Goal: Task Accomplishment & Management: Manage account settings

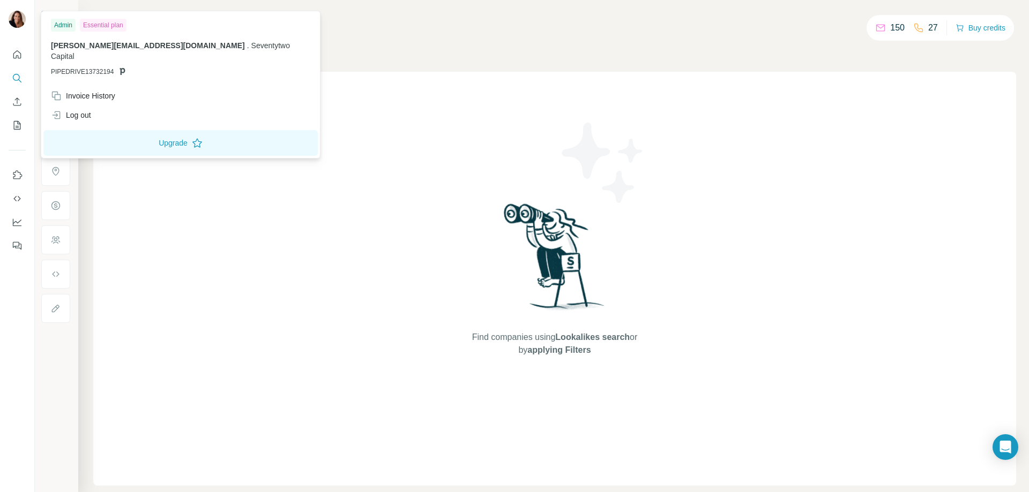
click at [20, 12] on img at bounding box center [17, 19] width 17 height 17
click at [314, 125] on div "Find companies using Lookalikes search or by applying Filters" at bounding box center [554, 279] width 922 height 414
click at [17, 27] on img at bounding box center [17, 19] width 17 height 17
click at [13, 22] on img at bounding box center [17, 19] width 17 height 17
click at [16, 24] on img at bounding box center [17, 19] width 17 height 17
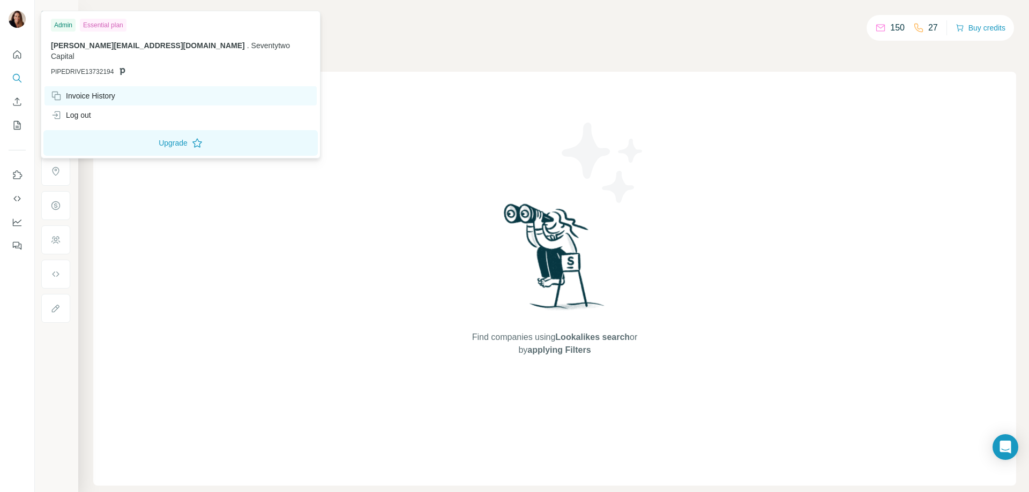
click at [104, 91] on div "Invoice History" at bounding box center [83, 96] width 64 height 11
click at [87, 91] on div "Invoice History" at bounding box center [83, 96] width 64 height 11
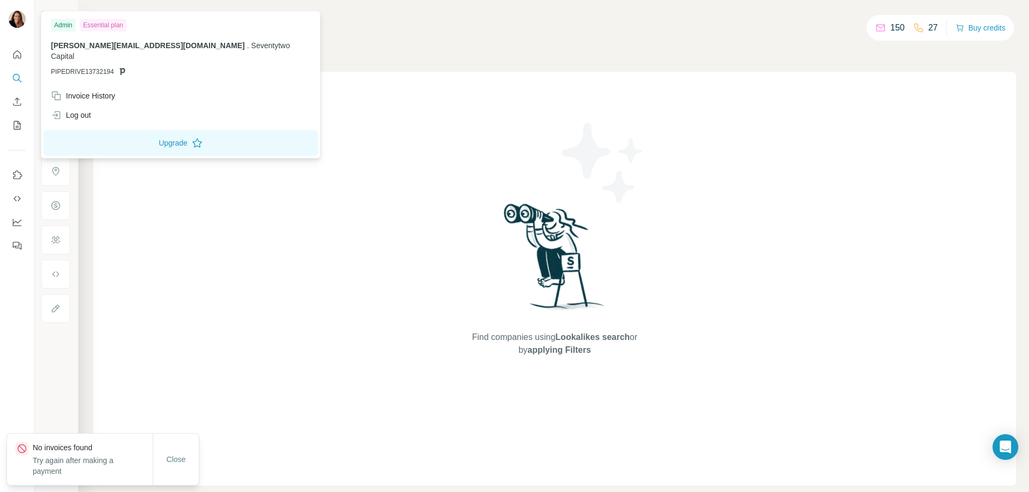
click at [355, 243] on div "Find companies using Lookalikes search or by applying Filters" at bounding box center [554, 279] width 922 height 414
click at [16, 24] on img at bounding box center [17, 19] width 17 height 17
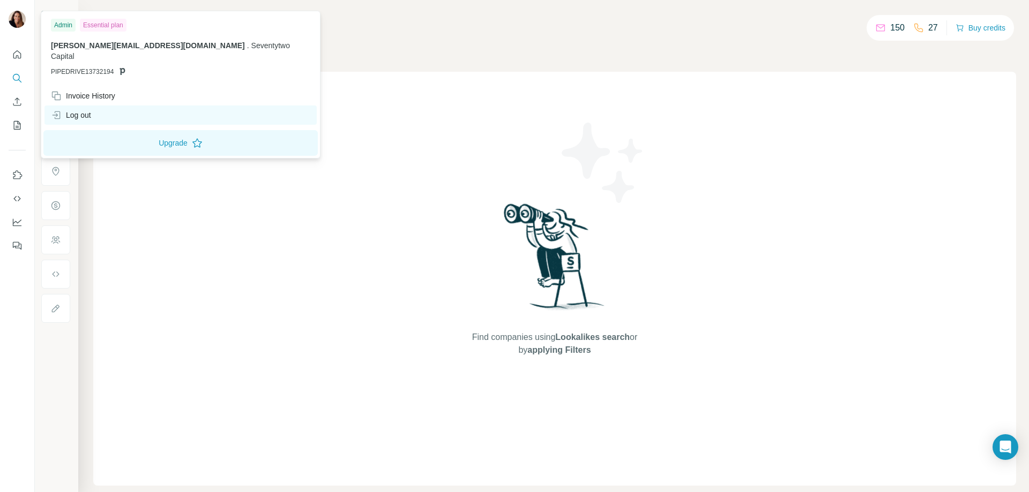
click at [99, 108] on div "Log out" at bounding box center [180, 115] width 272 height 19
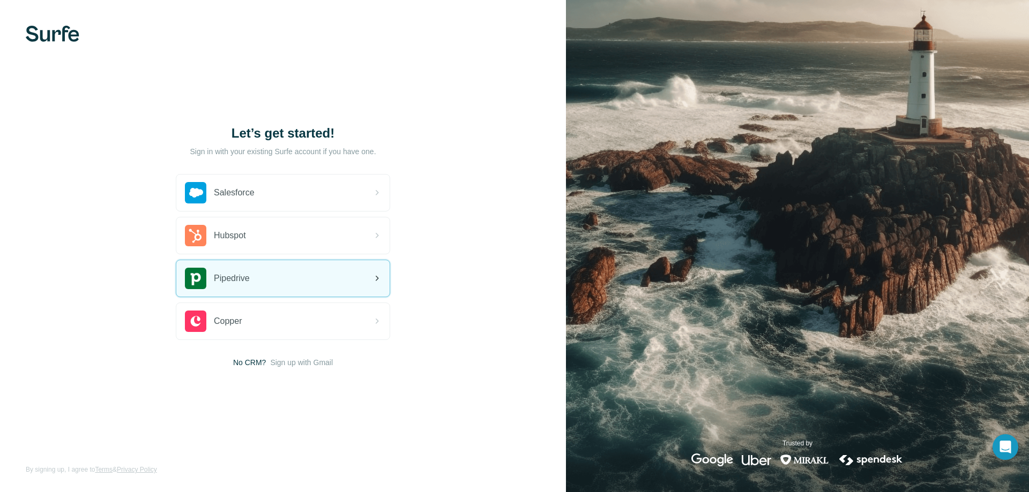
click at [292, 287] on div "Pipedrive" at bounding box center [282, 278] width 213 height 36
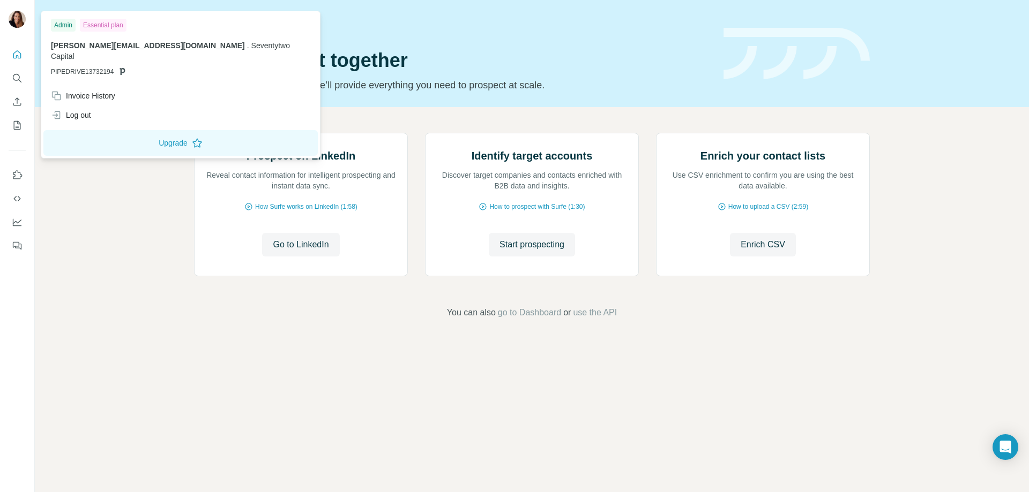
click at [14, 19] on img at bounding box center [17, 19] width 17 height 17
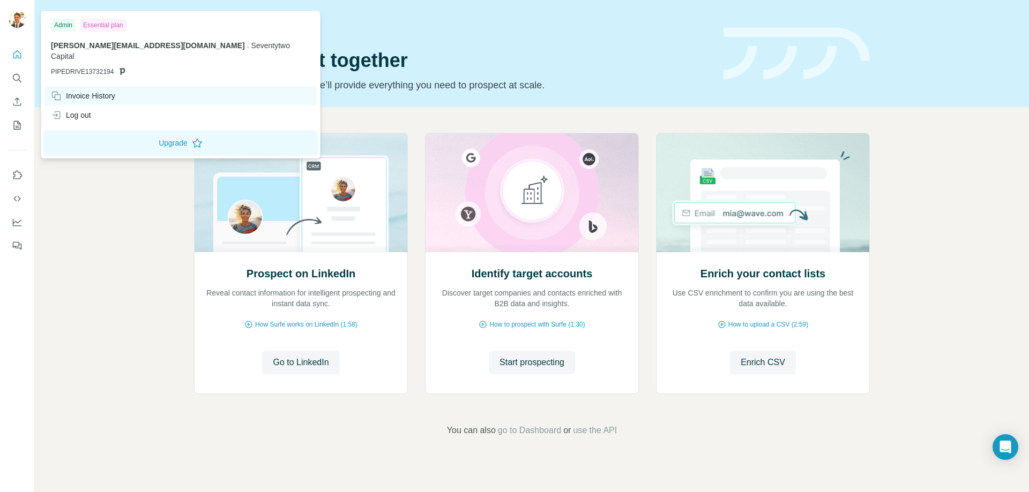
click at [103, 91] on div "Invoice History" at bounding box center [83, 96] width 64 height 11
